Goal: Information Seeking & Learning: Learn about a topic

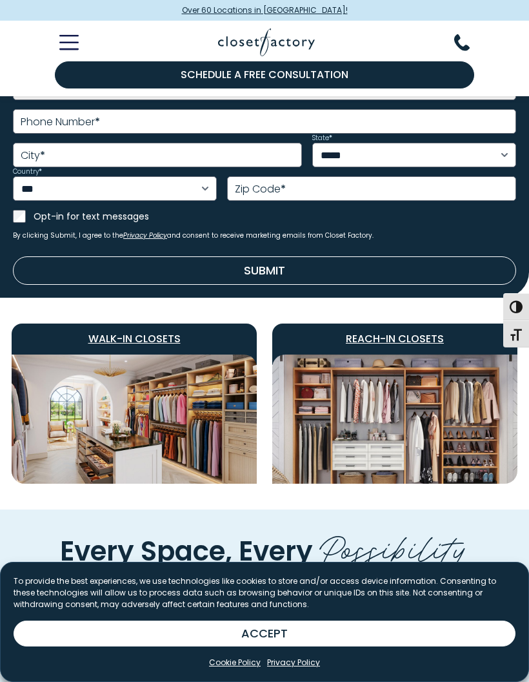
scroll to position [532, 0]
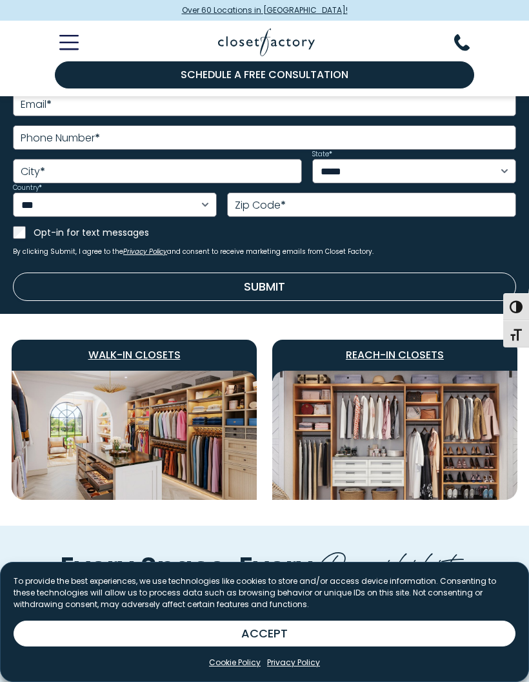
click at [386, 356] on span "Reach-In Closets" at bounding box center [394, 354] width 245 height 31
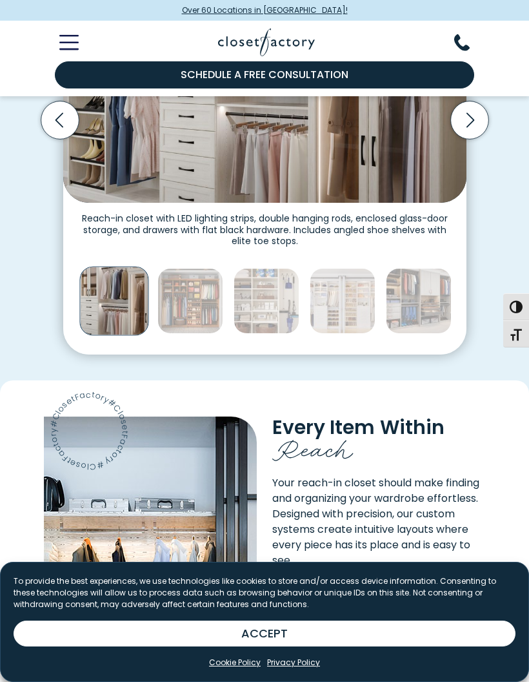
scroll to position [385, 0]
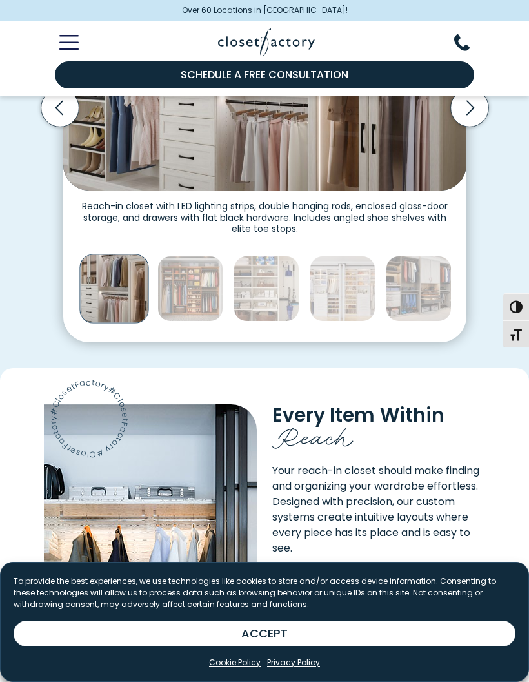
click at [198, 295] on img "Thumbnail Gallery" at bounding box center [190, 289] width 66 height 66
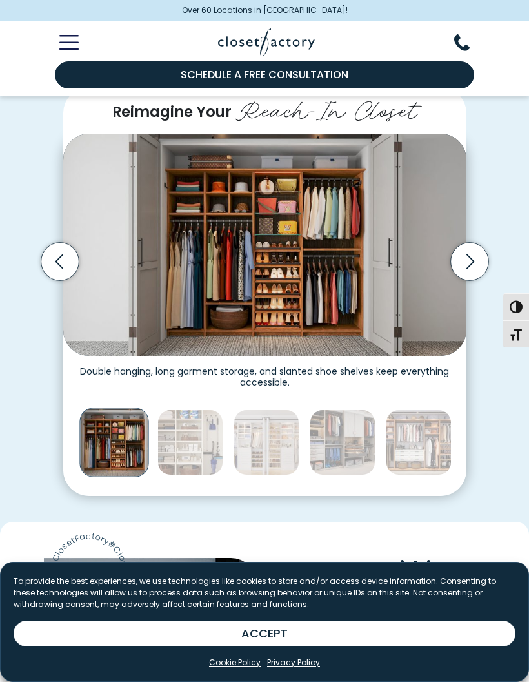
scroll to position [233, 0]
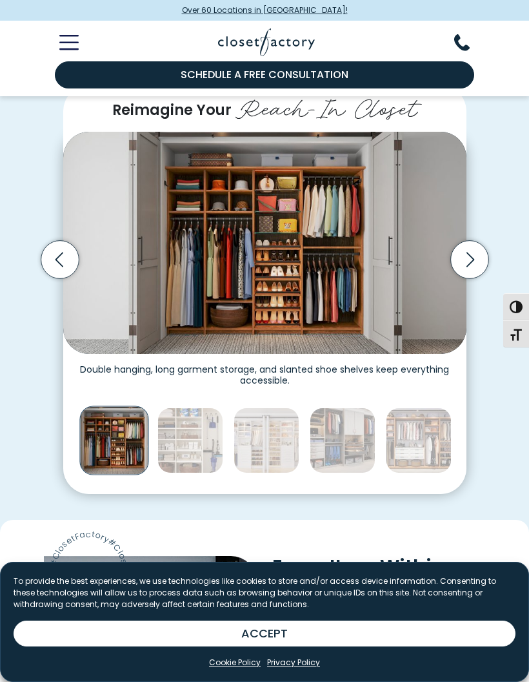
click at [196, 456] on img "Thumbnail Gallery" at bounding box center [190, 440] width 66 height 66
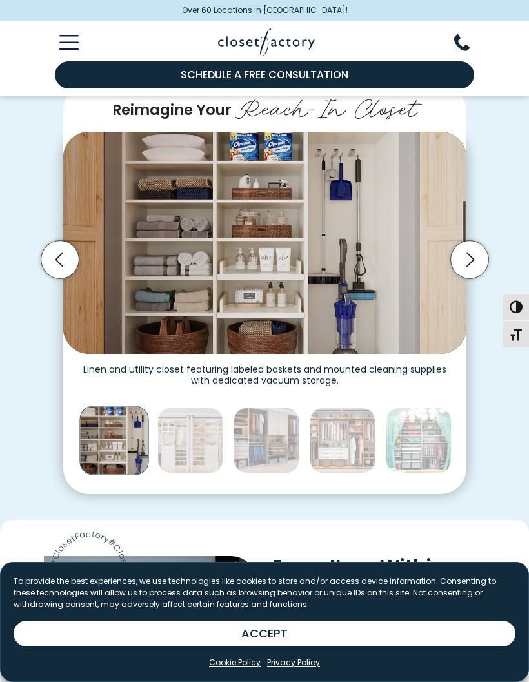
click at [274, 452] on img "Thumbnail Gallery" at bounding box center [267, 440] width 66 height 66
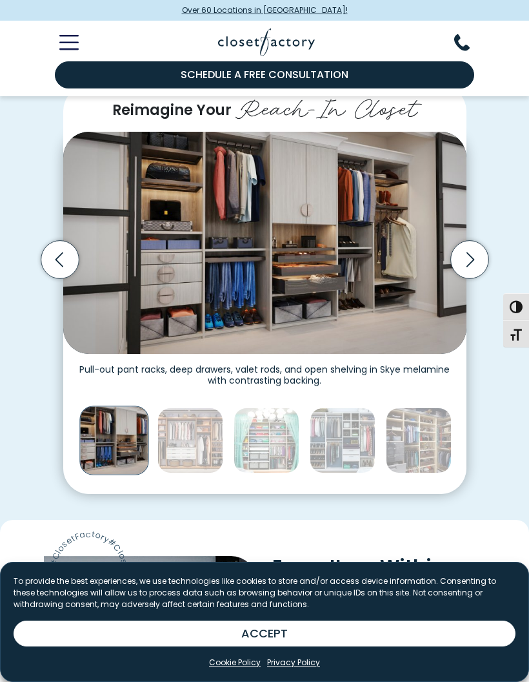
click at [274, 459] on img "Thumbnail Gallery" at bounding box center [267, 440] width 66 height 66
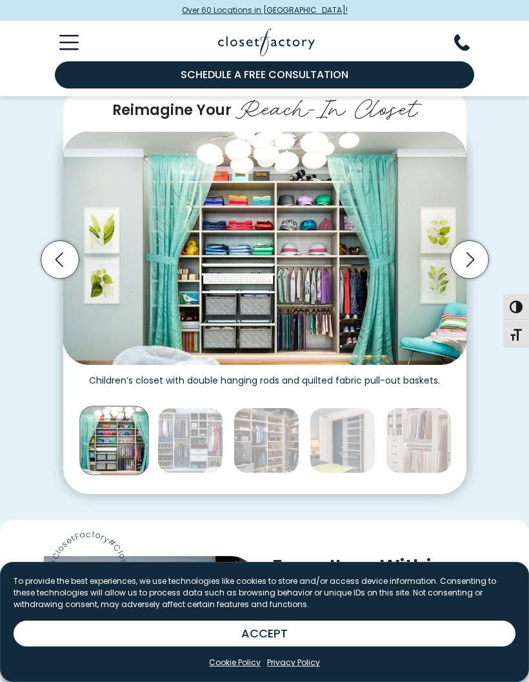
click at [264, 460] on img "Thumbnail Gallery" at bounding box center [267, 440] width 66 height 66
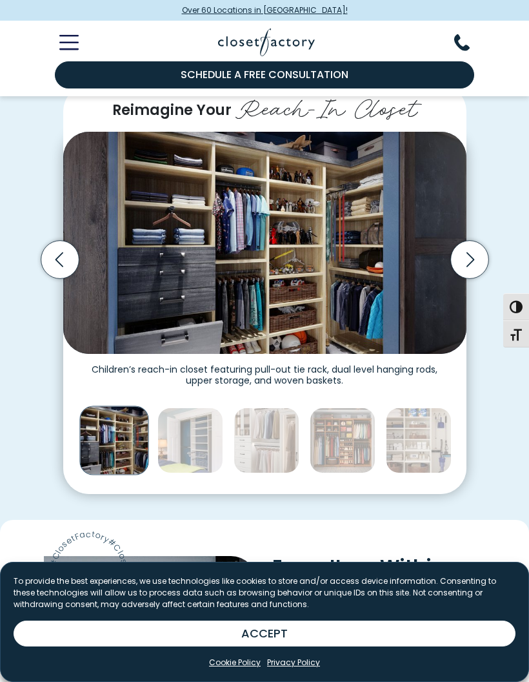
click at [341, 452] on img "Thumbnail Gallery" at bounding box center [343, 440] width 66 height 66
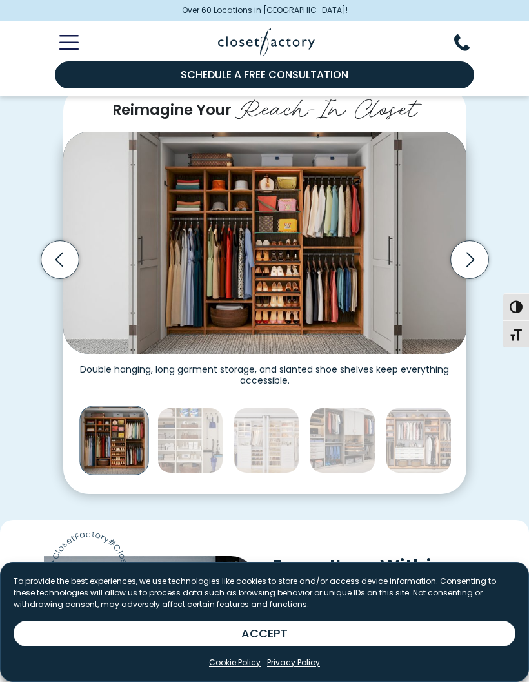
click at [421, 454] on img "Thumbnail Gallery" at bounding box center [419, 440] width 66 height 66
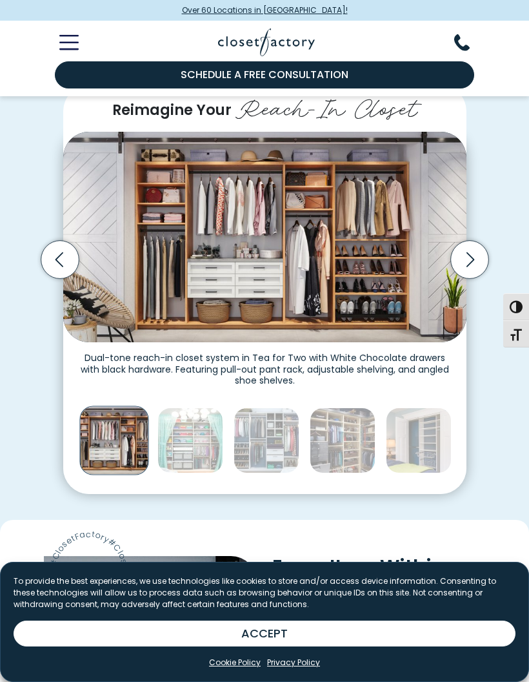
click at [51, 278] on icon "Previous slide" at bounding box center [60, 259] width 38 height 38
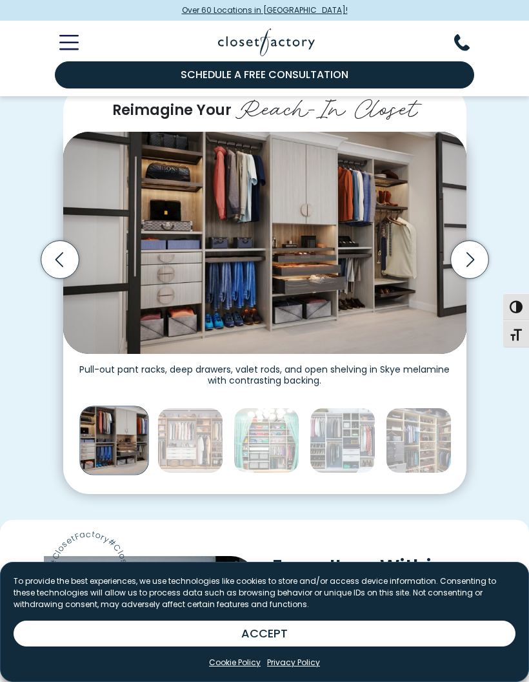
click at [63, 272] on icon "Previous slide" at bounding box center [60, 259] width 38 height 38
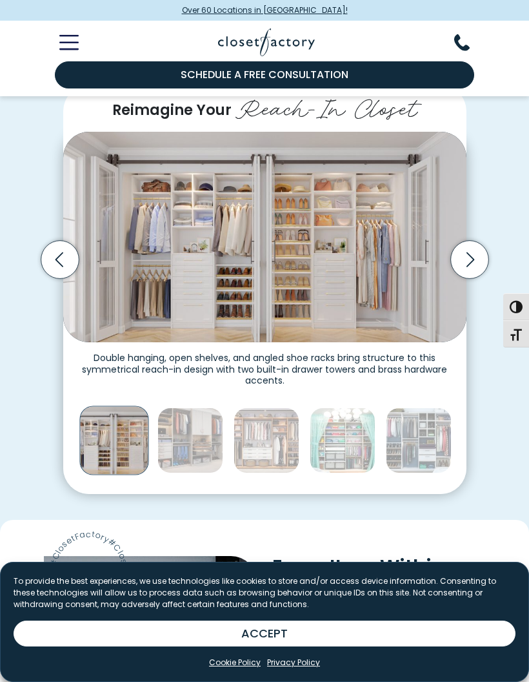
click at [54, 268] on icon "Previous slide" at bounding box center [60, 259] width 38 height 38
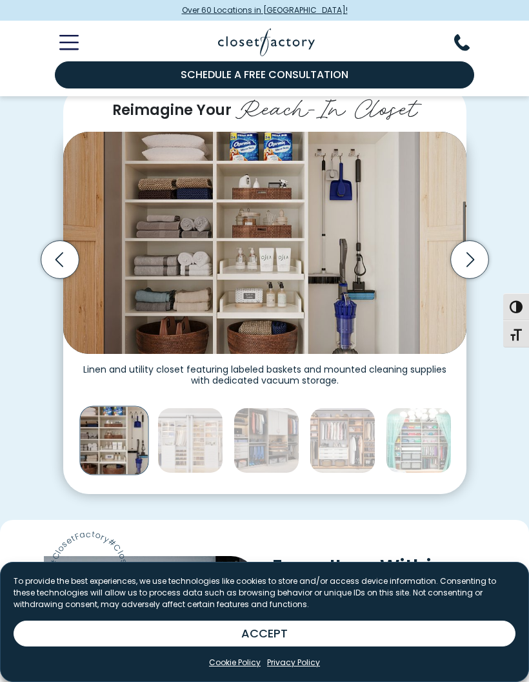
click at [50, 277] on icon "Previous slide" at bounding box center [60, 259] width 38 height 38
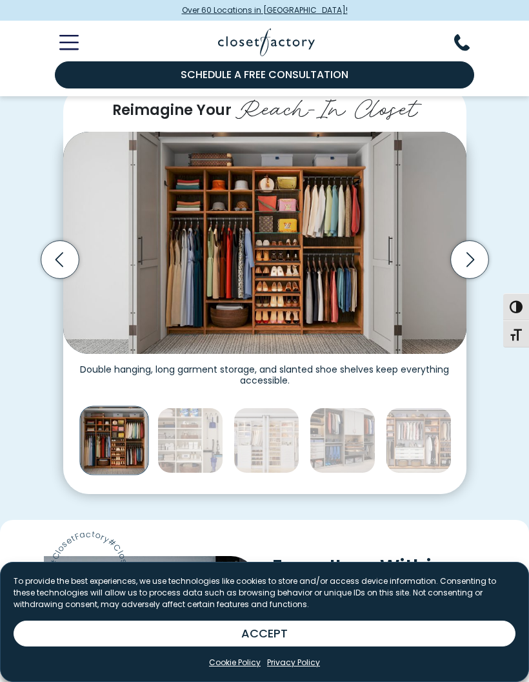
click at [50, 273] on icon "Previous slide" at bounding box center [60, 259] width 38 height 38
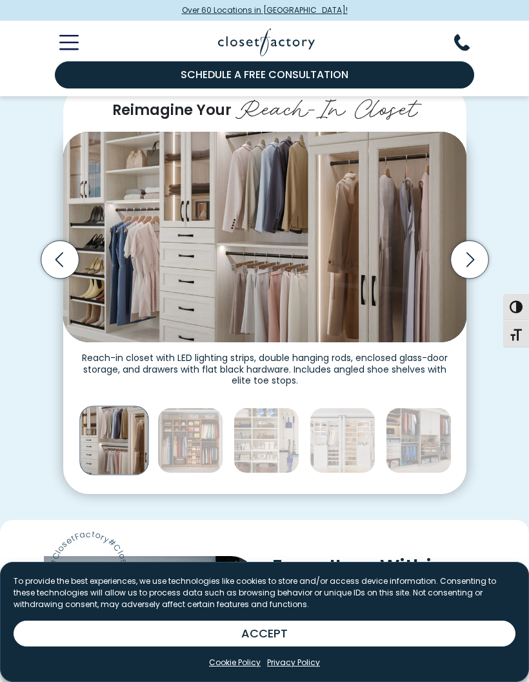
click at [54, 269] on icon "Previous slide" at bounding box center [60, 259] width 38 height 38
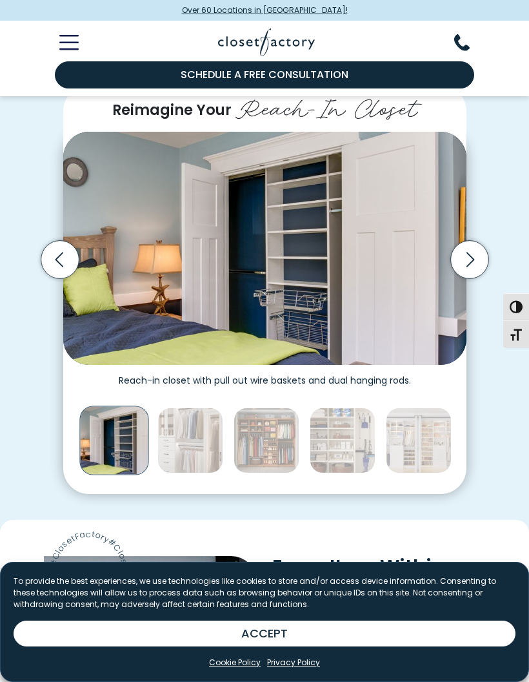
click at [53, 278] on icon "Previous slide" at bounding box center [60, 259] width 38 height 38
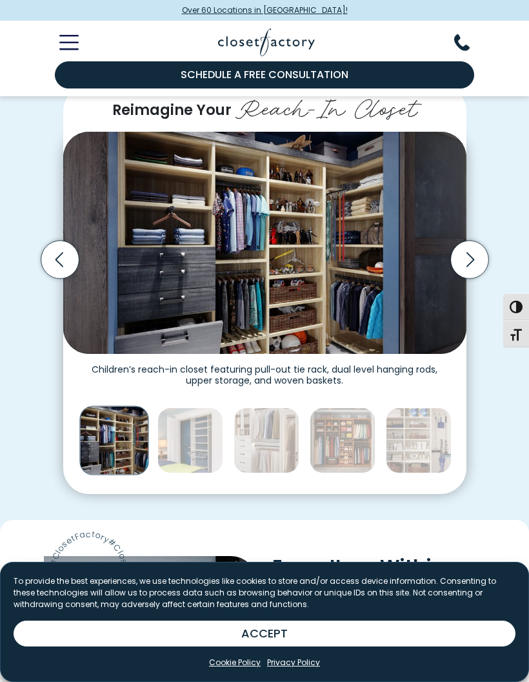
click at [50, 283] on icon "Previous slide" at bounding box center [60, 259] width 46 height 46
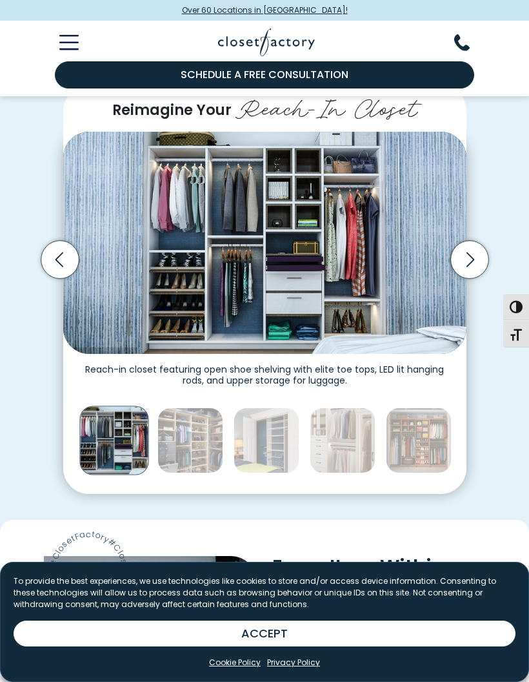
click at [54, 278] on icon "Previous slide" at bounding box center [60, 259] width 38 height 38
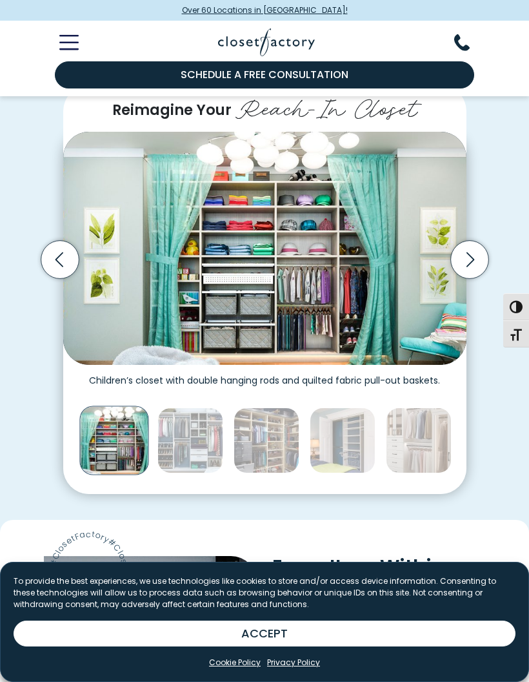
click at [56, 278] on icon "Previous slide" at bounding box center [60, 259] width 38 height 38
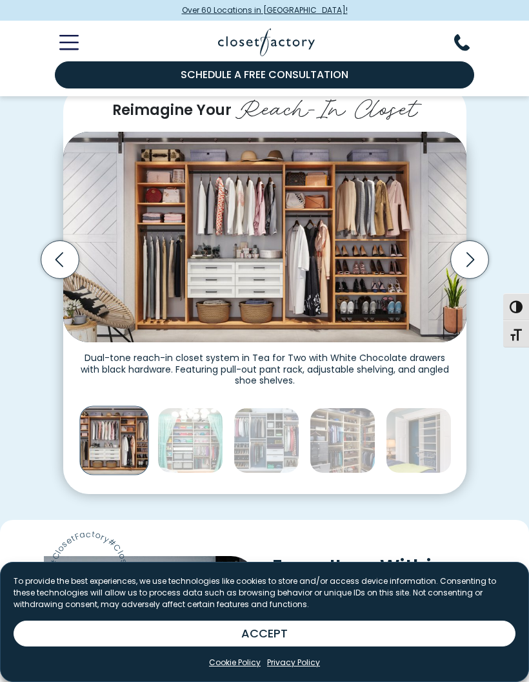
click at [46, 270] on icon "Previous slide" at bounding box center [60, 259] width 38 height 38
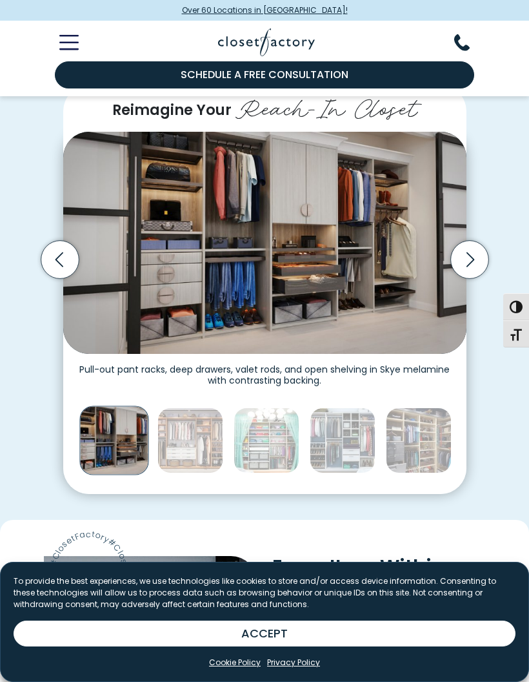
click at [51, 269] on icon "Previous slide" at bounding box center [60, 259] width 38 height 38
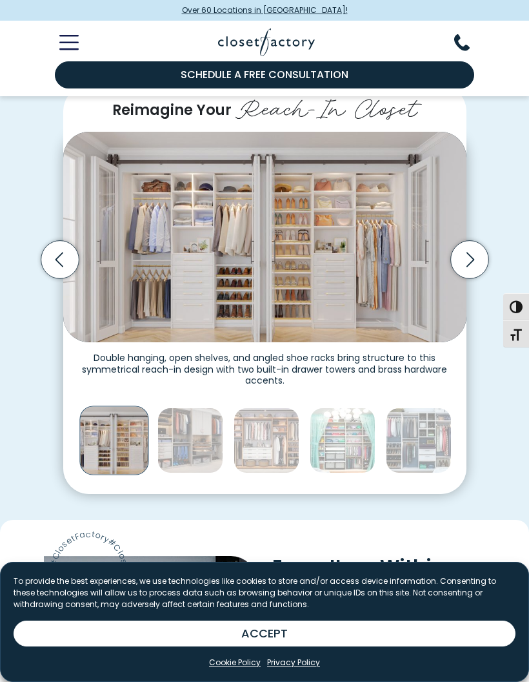
click at [51, 272] on icon "Previous slide" at bounding box center [60, 259] width 38 height 38
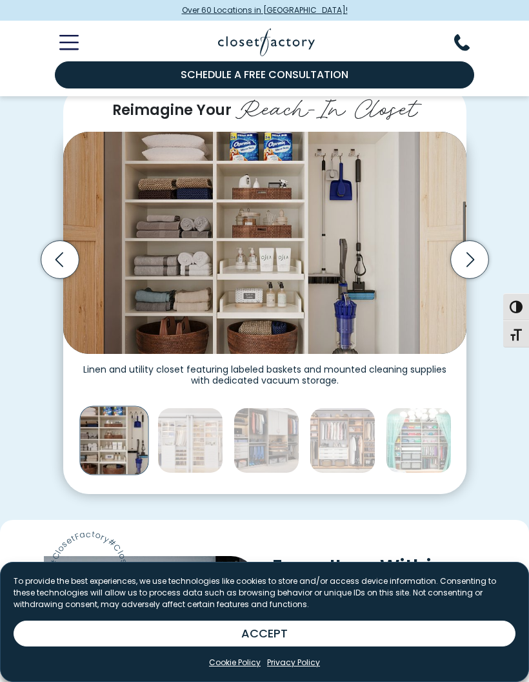
click at [57, 278] on icon "Previous slide" at bounding box center [60, 259] width 38 height 38
